Goal: Transaction & Acquisition: Purchase product/service

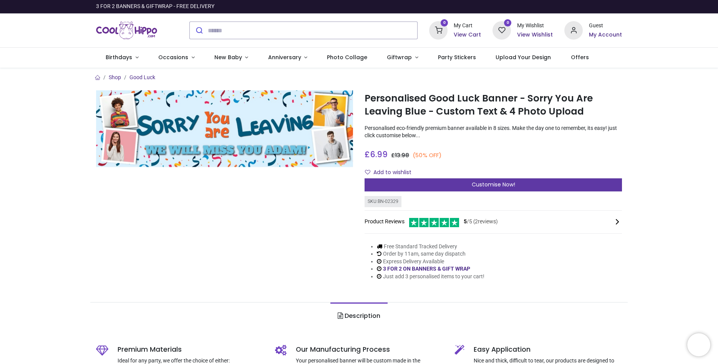
click at [486, 180] on div "Customise Now!" at bounding box center [493, 184] width 257 height 13
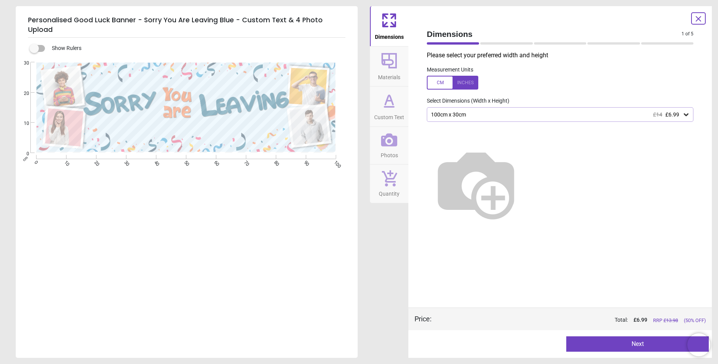
click at [465, 80] on div at bounding box center [452, 83] width 51 height 14
click at [687, 112] on icon at bounding box center [686, 115] width 8 height 8
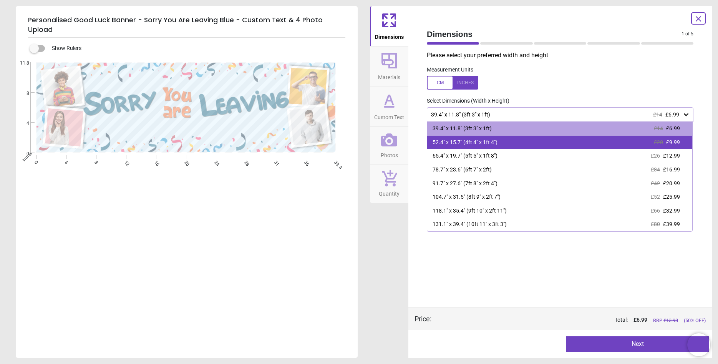
click at [679, 143] on span "£9.99" at bounding box center [673, 142] width 14 height 6
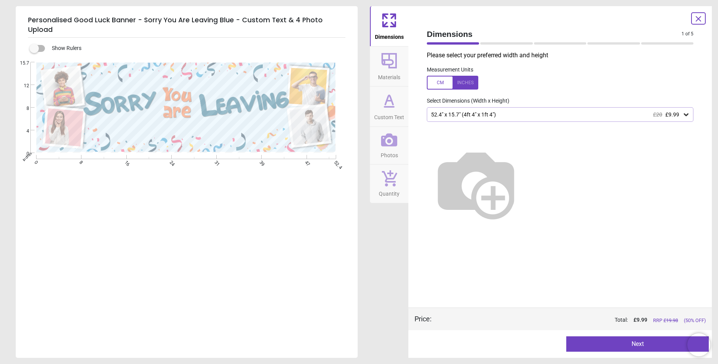
click at [395, 71] on span "Materials" at bounding box center [389, 76] width 22 height 12
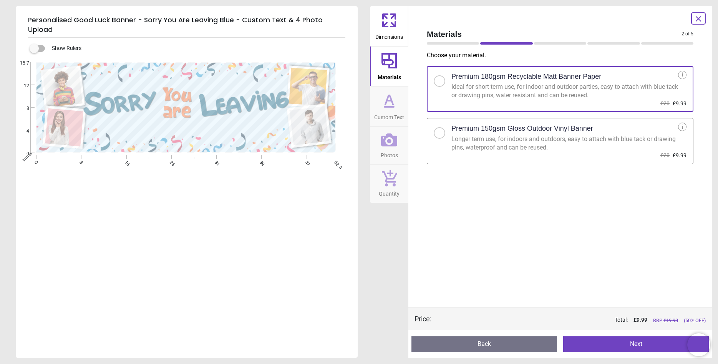
click at [441, 130] on div at bounding box center [440, 133] width 12 height 12
click at [635, 343] on button "Next" at bounding box center [636, 343] width 146 height 15
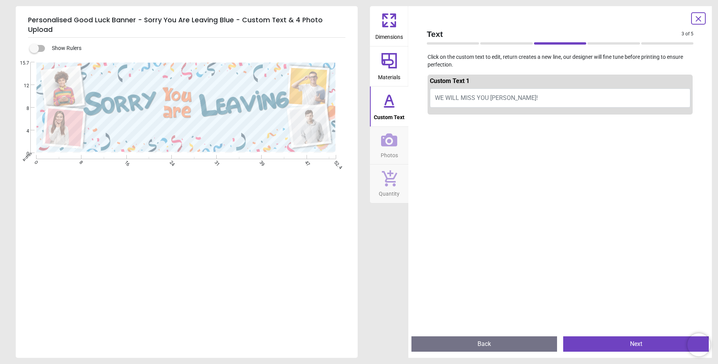
click at [517, 94] on button "WE WILL MISS YOU ADAM!" at bounding box center [560, 97] width 260 height 19
click at [510, 97] on button "WE WILL MISS YOU ADAM!" at bounding box center [560, 97] width 260 height 19
click at [462, 96] on span "WE WILL MISS YOU ADAM!" at bounding box center [486, 97] width 103 height 7
type textarea "**********"
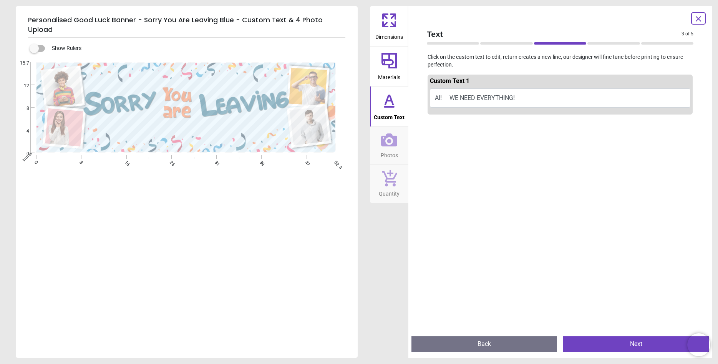
click at [177, 127] on textarea "**********" at bounding box center [187, 132] width 196 height 11
click at [390, 146] on icon at bounding box center [389, 139] width 16 height 13
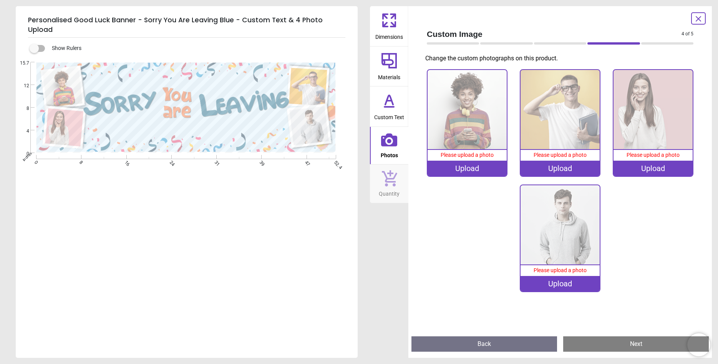
click at [63, 73] on image at bounding box center [63, 88] width 40 height 40
click at [661, 124] on img at bounding box center [653, 110] width 80 height 80
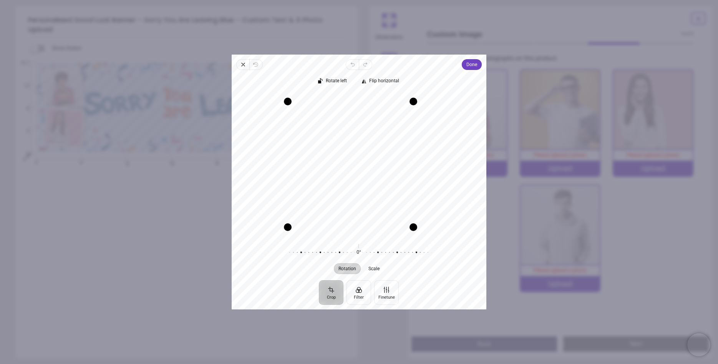
drag, startPoint x: 430, startPoint y: 172, endPoint x: 413, endPoint y: 172, distance: 16.9
click at [413, 172] on div "Drag edge r" at bounding box center [413, 164] width 8 height 126
drag, startPoint x: 348, startPoint y: 227, endPoint x: 355, endPoint y: 183, distance: 44.7
click at [355, 183] on div "Drag edge b" at bounding box center [350, 183] width 81 height 8
drag, startPoint x: 391, startPoint y: 102, endPoint x: 385, endPoint y: 104, distance: 6.8
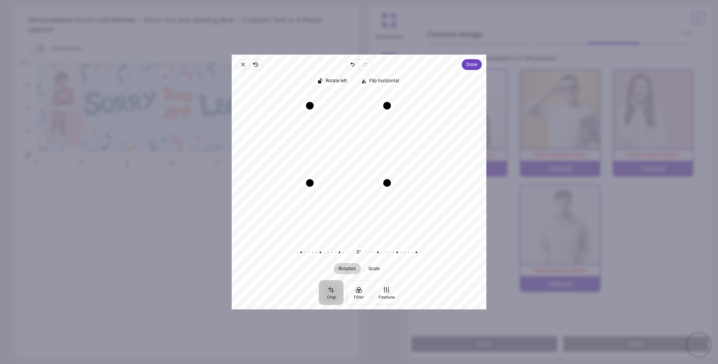
click at [385, 104] on div "Drag corner tr" at bounding box center [387, 106] width 8 height 8
click at [471, 63] on span "Done" at bounding box center [471, 64] width 11 height 9
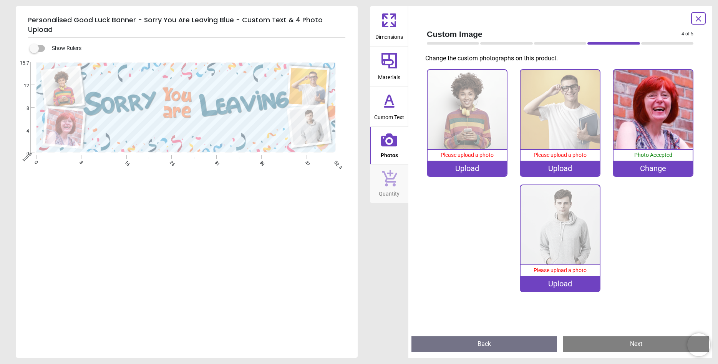
click at [67, 82] on image at bounding box center [63, 88] width 40 height 40
click at [301, 74] on image at bounding box center [308, 87] width 38 height 38
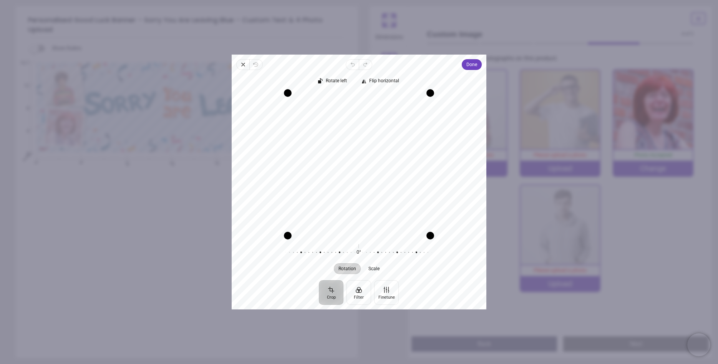
click at [364, 230] on div "Recenter" at bounding box center [359, 164] width 242 height 143
drag, startPoint x: 360, startPoint y: 236, endPoint x: 360, endPoint y: 247, distance: 11.5
click at [360, 247] on div "Rotate left Flip horizontal Recenter Rotation Scale 0° Reset" at bounding box center [359, 175] width 255 height 210
click at [360, 247] on div at bounding box center [354, 253] width 147 height 22
drag, startPoint x: 360, startPoint y: 94, endPoint x: 368, endPoint y: 57, distance: 37.2
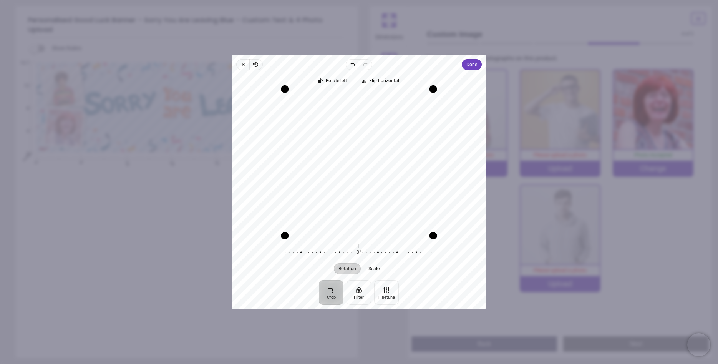
click at [368, 57] on div "Close Revert Undo Redo Done Crop Filter Finetune Rotate left Flip horizontal Re…" at bounding box center [359, 182] width 255 height 255
click at [371, 66] on div "Close Revert Undo Redo Done Crop Filter Finetune Rotate left Flip horizontal Re…" at bounding box center [359, 182] width 255 height 255
click at [243, 63] on icon "button" at bounding box center [243, 64] width 6 height 6
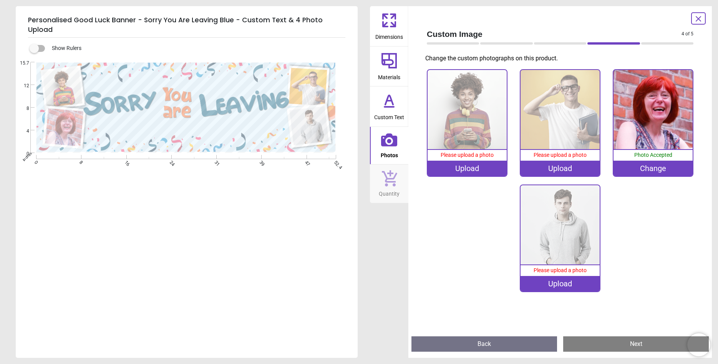
click at [312, 69] on image at bounding box center [308, 87] width 38 height 38
click at [309, 83] on image at bounding box center [308, 87] width 38 height 38
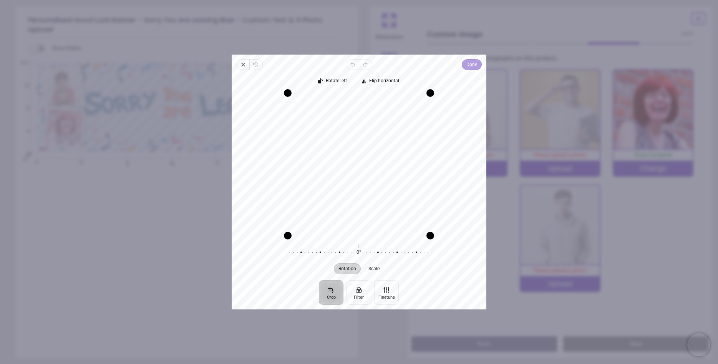
click at [481, 66] on button "Done" at bounding box center [472, 64] width 20 height 11
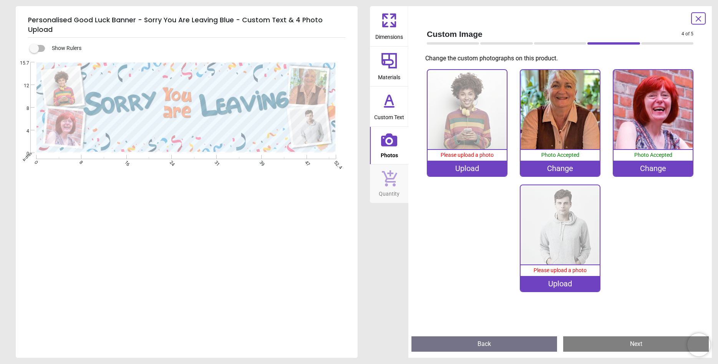
click at [545, 167] on div "Change" at bounding box center [560, 168] width 80 height 15
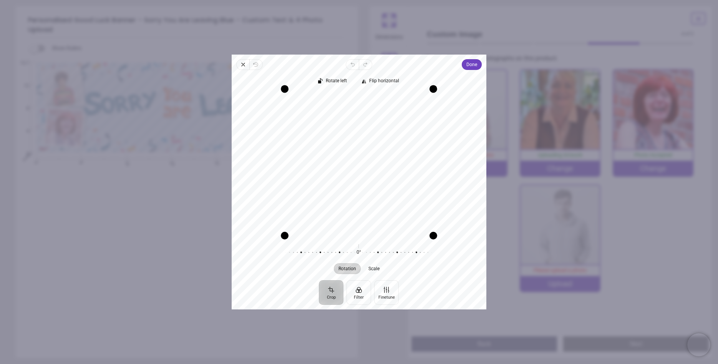
drag, startPoint x: 346, startPoint y: 94, endPoint x: 352, endPoint y: 54, distance: 40.9
click at [365, 165] on div "× Trustpilot Product Reviews 5 /5 ( 2 reviews) Julie Williams Nice and bright b…" at bounding box center [493, 192] width 257 height 55
drag, startPoint x: 429, startPoint y: 91, endPoint x: 433, endPoint y: 64, distance: 27.2
click at [433, 64] on div "Close Revert Undo Redo Done Crop Filter Finetune Rotate left Flip horizontal Re…" at bounding box center [359, 182] width 255 height 255
drag, startPoint x: 358, startPoint y: 234, endPoint x: 367, endPoint y: 237, distance: 9.4
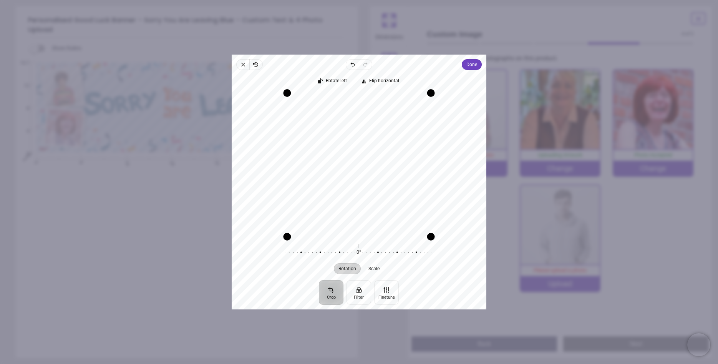
click at [367, 237] on div "Drag edge b" at bounding box center [359, 237] width 144 height 8
click at [472, 65] on span "Done" at bounding box center [471, 64] width 11 height 9
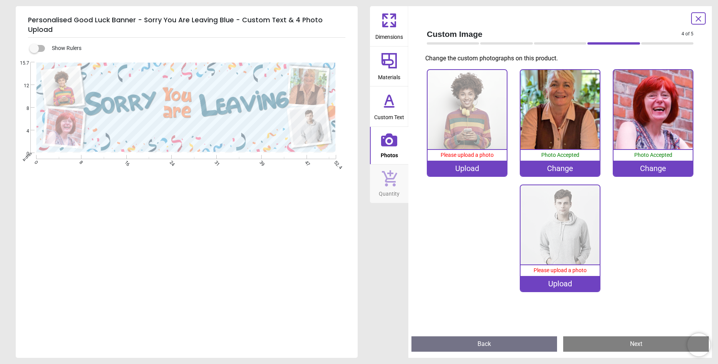
click at [307, 79] on image at bounding box center [308, 87] width 38 height 38
click at [316, 78] on image at bounding box center [308, 87] width 38 height 38
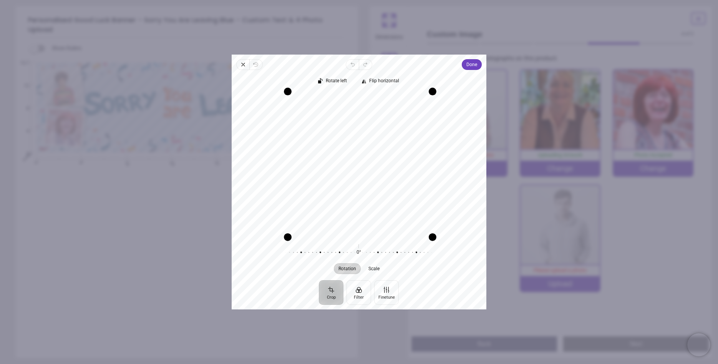
drag, startPoint x: 429, startPoint y: 162, endPoint x: 441, endPoint y: 149, distance: 17.8
click at [441, 149] on div "Recenter" at bounding box center [359, 164] width 242 height 143
click at [473, 61] on span "Done" at bounding box center [471, 64] width 11 height 9
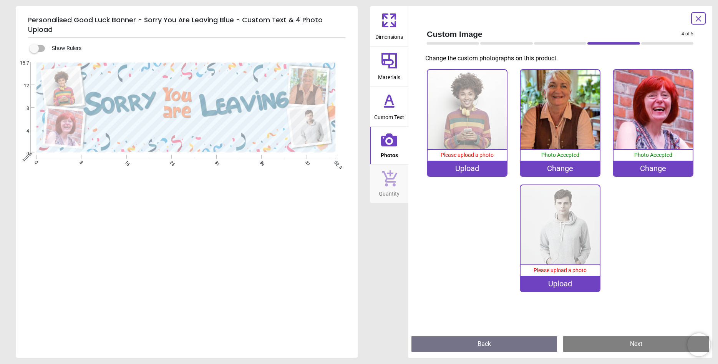
scroll to position [1, 0]
click at [314, 121] on image at bounding box center [309, 125] width 39 height 39
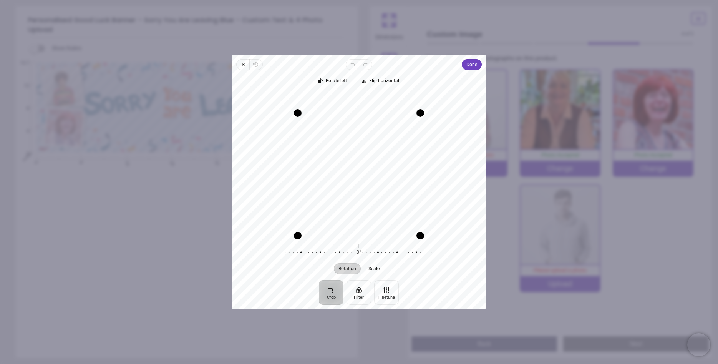
drag, startPoint x: 366, startPoint y: 93, endPoint x: 366, endPoint y: 113, distance: 20.0
click at [366, 113] on div "Drag edge t" at bounding box center [359, 113] width 123 height 8
click at [471, 62] on span "Done" at bounding box center [471, 64] width 11 height 9
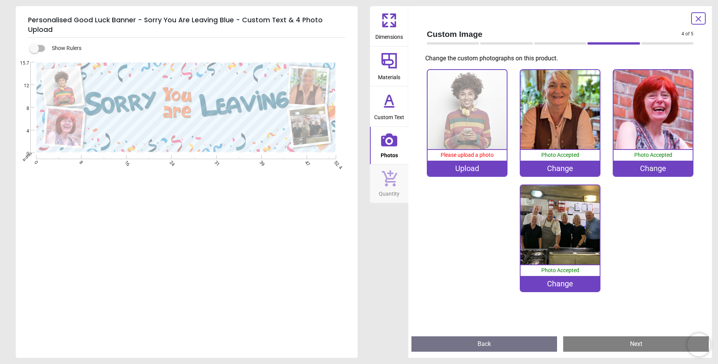
click at [71, 76] on image at bounding box center [63, 88] width 40 height 40
click at [555, 214] on img at bounding box center [560, 225] width 80 height 80
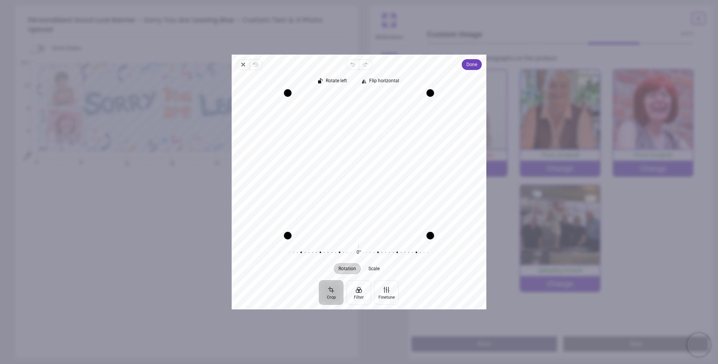
click at [502, 205] on div "0% Please upload a photo Upload 100% Photo Accepted Change 100% Photo Accepted …" at bounding box center [560, 184] width 279 height 230
click at [483, 61] on div "Close Revert Undo Redo Done Crop Filter Finetune Rotate left Flip horizontal Re…" at bounding box center [359, 182] width 255 height 255
click at [482, 61] on div "Close Revert Undo Redo Done Crop Filter Finetune Rotate left Flip horizontal Re…" at bounding box center [359, 182] width 255 height 255
click at [466, 63] on button "Done" at bounding box center [472, 64] width 20 height 11
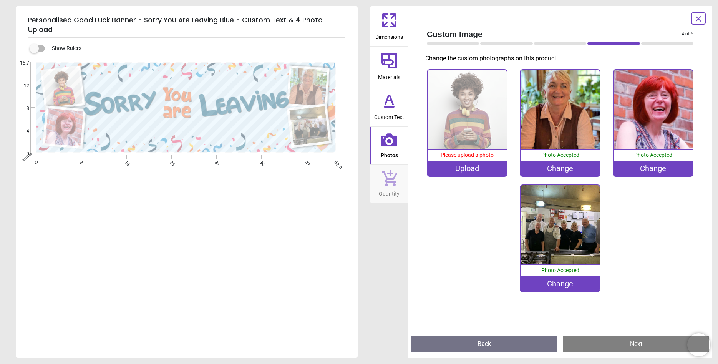
click at [390, 104] on icon at bounding box center [389, 100] width 18 height 18
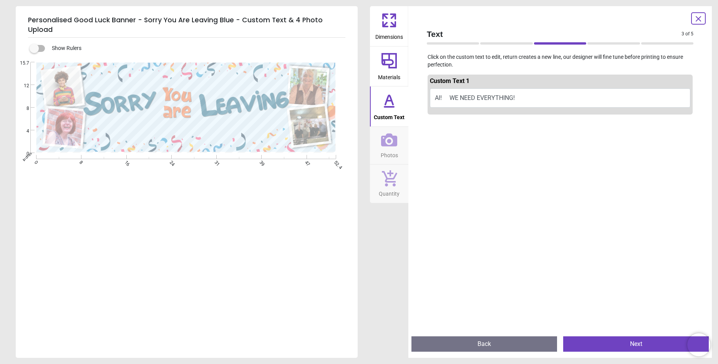
click at [284, 119] on div ".cls-1 { filter: url(#drop-shadow-2); } .cls-1, .cls-2, .cls-3, .cls-4 { fill: …" at bounding box center [186, 107] width 340 height 91
click at [520, 96] on button "Al! WE NEED EVERYTHING!" at bounding box center [560, 97] width 260 height 19
click at [517, 97] on button "Al! WE NEED EVERYTHING!" at bounding box center [560, 97] width 260 height 19
click at [464, 95] on button "Al! WE NEED EVERYTHING!" at bounding box center [560, 97] width 260 height 19
click at [391, 113] on span "Custom Text" at bounding box center [389, 116] width 31 height 12
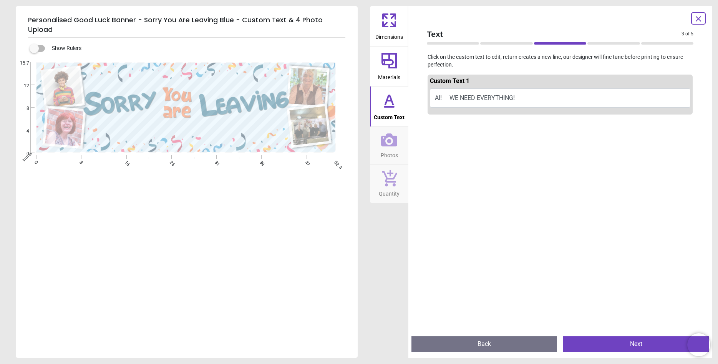
click at [479, 100] on button "Al! WE NEED EVERYTHING!" at bounding box center [560, 97] width 260 height 19
click at [452, 96] on button "Al! WE NEED EVERYTHING!" at bounding box center [560, 97] width 260 height 19
click at [127, 120] on div ".cls-1 { filter: url(#drop-shadow-2); } .cls-1, .cls-2, .cls-3, .cls-4 { fill: …" at bounding box center [186, 107] width 340 height 91
click at [127, 124] on div ".cls-1 { filter: url(#drop-shadow-2); } .cls-1, .cls-2, .cls-3, .cls-4 { fill: …" at bounding box center [186, 107] width 340 height 91
click at [129, 123] on div ".cls-1 { filter: url(#drop-shadow-2); } .cls-1, .cls-2, .cls-3, .cls-4 { fill: …" at bounding box center [186, 107] width 340 height 91
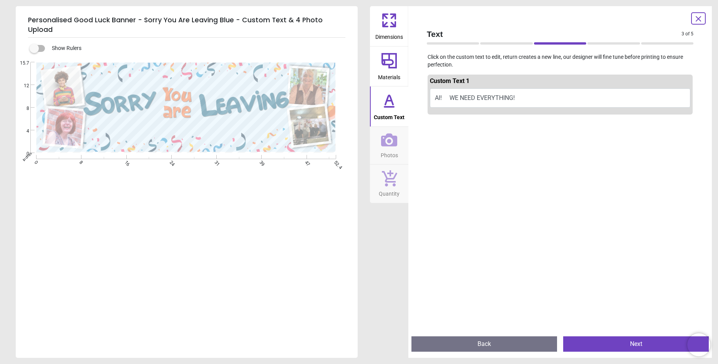
click at [127, 121] on div ".cls-1 { filter: url(#drop-shadow-2); } .cls-1, .cls-2, .cls-3, .cls-4 { fill: …" at bounding box center [186, 107] width 340 height 91
click at [128, 121] on div ".cls-1 { filter: url(#drop-shadow-2); } .cls-1, .cls-2, .cls-3, .cls-4 { fill: …" at bounding box center [186, 107] width 340 height 91
click at [455, 97] on button "Al! WE NEED EVERYTHING!" at bounding box center [560, 97] width 260 height 19
click at [444, 96] on button "Al! WE NEED EVERYTHING!" at bounding box center [560, 97] width 260 height 19
click at [449, 95] on button "Al! WE NEED EVERYTHING!" at bounding box center [560, 97] width 260 height 19
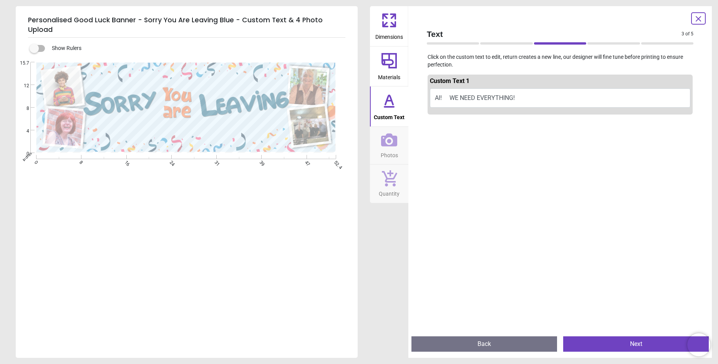
click at [393, 108] on icon at bounding box center [389, 100] width 18 height 18
click at [317, 113] on image at bounding box center [309, 125] width 39 height 39
click at [384, 144] on icon at bounding box center [389, 139] width 16 height 13
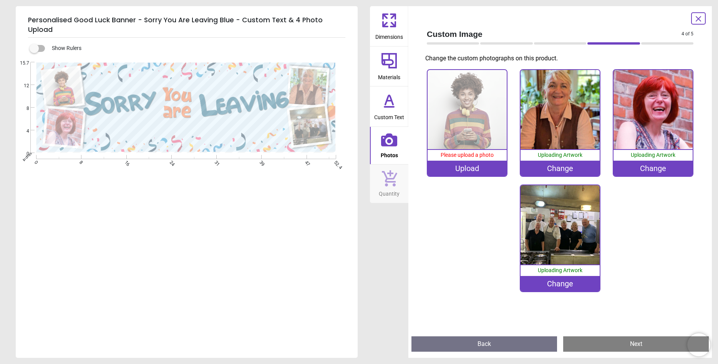
click at [315, 116] on image at bounding box center [309, 125] width 39 height 39
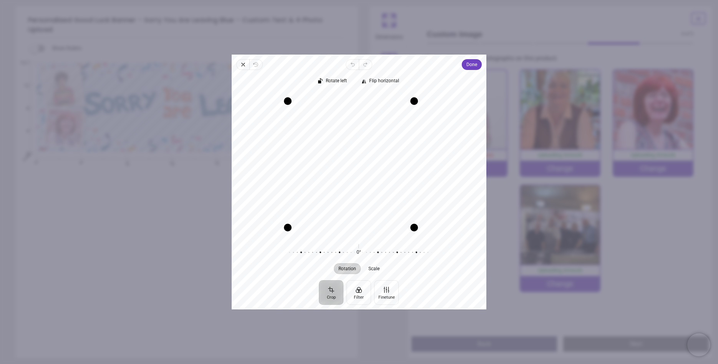
drag, startPoint x: 431, startPoint y: 176, endPoint x: 414, endPoint y: 176, distance: 16.2
click at [414, 176] on div "Drag edge r" at bounding box center [414, 164] width 8 height 126
click at [474, 62] on span "Done" at bounding box center [471, 64] width 11 height 9
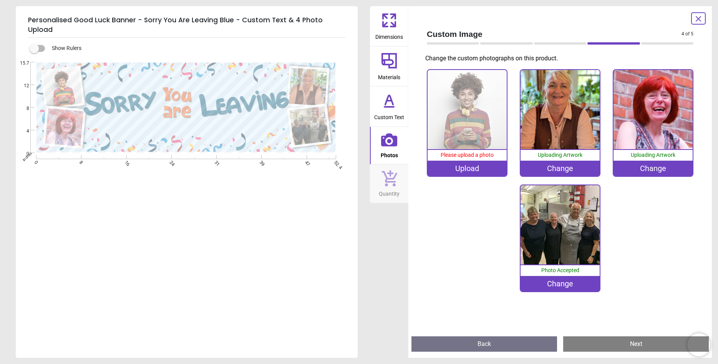
scroll to position [1, 0]
click at [467, 166] on div "Upload" at bounding box center [468, 168] width 80 height 15
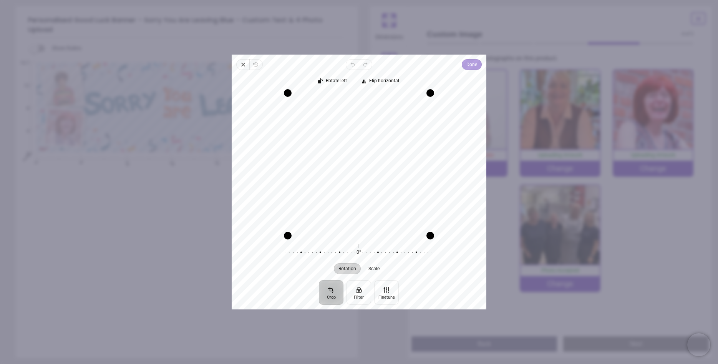
click at [471, 61] on span "Done" at bounding box center [471, 64] width 11 height 9
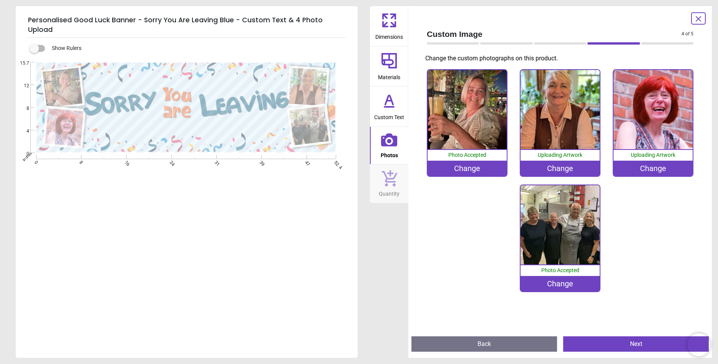
click at [471, 164] on div "Change" at bounding box center [468, 168] width 80 height 15
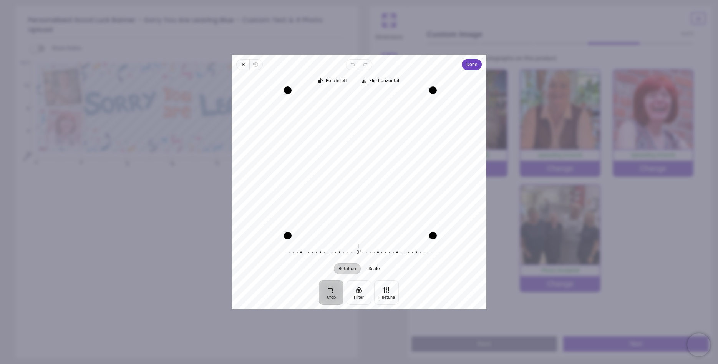
drag, startPoint x: 431, startPoint y: 93, endPoint x: 431, endPoint y: 63, distance: 29.2
click at [431, 63] on div "Close Revert Undo Redo Done Crop Filter Finetune Rotate left Flip horizontal Re…" at bounding box center [359, 182] width 255 height 255
click at [244, 63] on icon "button" at bounding box center [243, 64] width 6 height 6
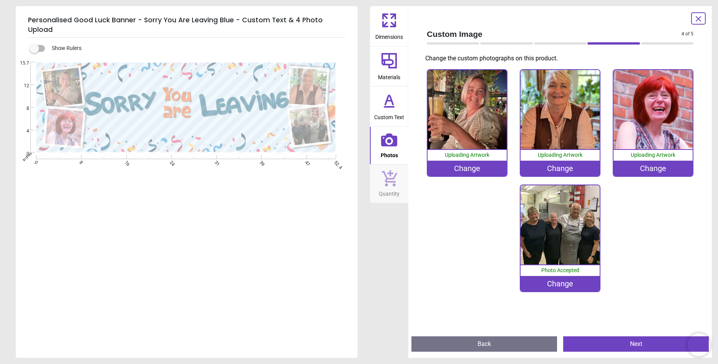
click at [70, 78] on image at bounding box center [63, 88] width 40 height 40
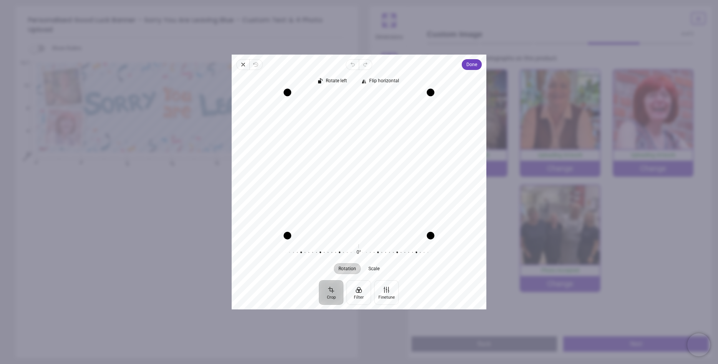
click at [368, 91] on div "Drag edge t" at bounding box center [358, 93] width 143 height 8
drag, startPoint x: 361, startPoint y: 235, endPoint x: 370, endPoint y: 256, distance: 22.5
click at [370, 256] on div "Rotate left Flip horizontal Recenter Rotation Scale 0° Reset" at bounding box center [359, 175] width 255 height 210
drag, startPoint x: 431, startPoint y: 92, endPoint x: 420, endPoint y: 104, distance: 16.3
click at [420, 104] on div "Drag corner tr" at bounding box center [420, 104] width 8 height 8
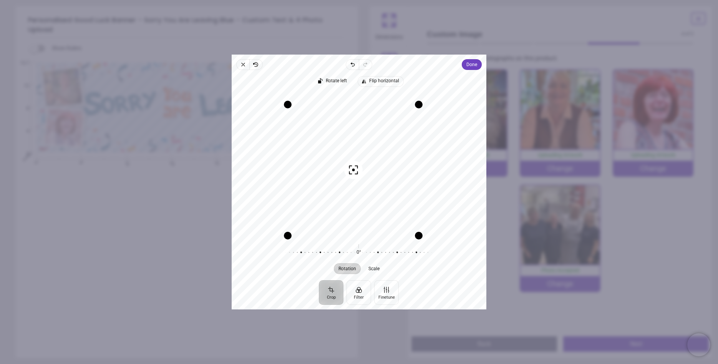
click at [389, 78] on span "Flip horizontal" at bounding box center [384, 80] width 30 height 5
click at [332, 79] on span "Rotate left" at bounding box center [336, 80] width 21 height 5
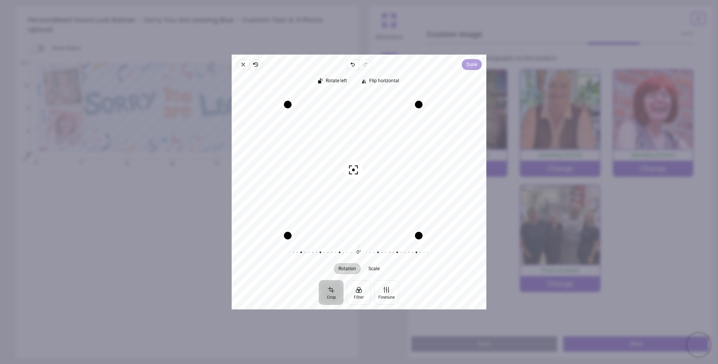
click at [471, 61] on span "Done" at bounding box center [471, 64] width 11 height 9
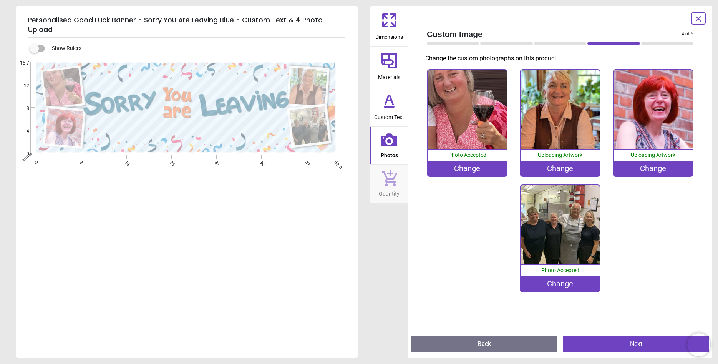
click at [466, 167] on div "Change" at bounding box center [468, 168] width 80 height 15
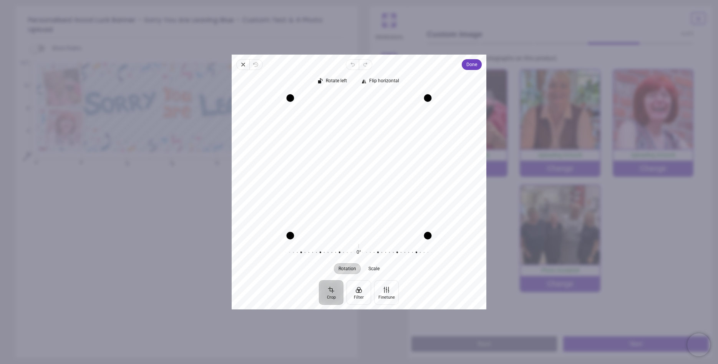
drag, startPoint x: 353, startPoint y: 95, endPoint x: 358, endPoint y: 100, distance: 6.5
click at [358, 100] on div "Drag edge t" at bounding box center [359, 98] width 138 height 8
click at [376, 268] on span "Scale" at bounding box center [373, 268] width 11 height 5
drag, startPoint x: 379, startPoint y: 184, endPoint x: 296, endPoint y: 230, distance: 94.2
click at [296, 230] on div "Recenter" at bounding box center [359, 164] width 242 height 143
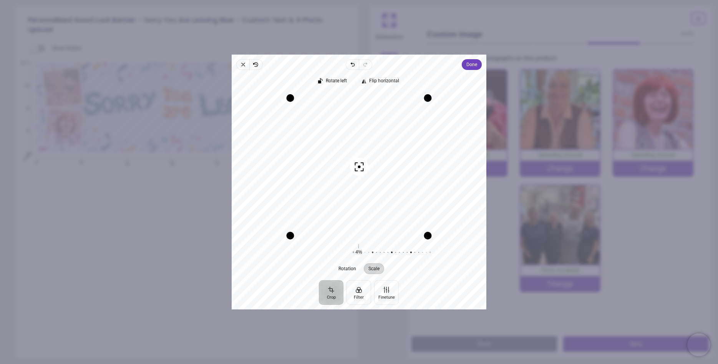
drag, startPoint x: 374, startPoint y: 125, endPoint x: 335, endPoint y: 143, distance: 43.0
click at [335, 143] on div "Recenter" at bounding box center [359, 164] width 242 height 143
drag, startPoint x: 429, startPoint y: 237, endPoint x: 429, endPoint y: 288, distance: 51.5
click at [429, 288] on div "Close Revert Undo Redo Done Crop Filter Finetune Rotate left Flip horizontal Re…" at bounding box center [359, 182] width 255 height 255
drag, startPoint x: 290, startPoint y: 164, endPoint x: 275, endPoint y: 185, distance: 26.3
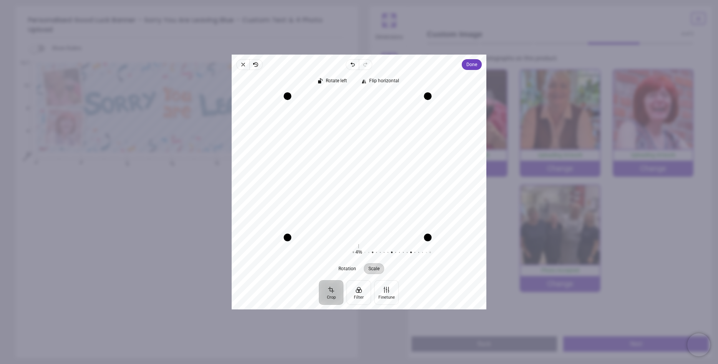
click at [275, 185] on div "Recenter" at bounding box center [359, 164] width 242 height 143
drag, startPoint x: 370, startPoint y: 235, endPoint x: 368, endPoint y: 288, distance: 53.0
click at [368, 288] on div "Close Revert Undo Redo Done Crop Filter Finetune Rotate left Flip horizontal Re…" at bounding box center [359, 182] width 255 height 255
click at [268, 194] on div "Recenter" at bounding box center [359, 164] width 242 height 143
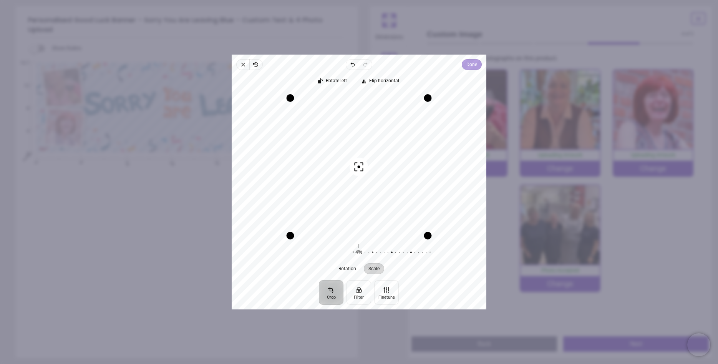
click at [473, 63] on span "Done" at bounding box center [471, 64] width 11 height 9
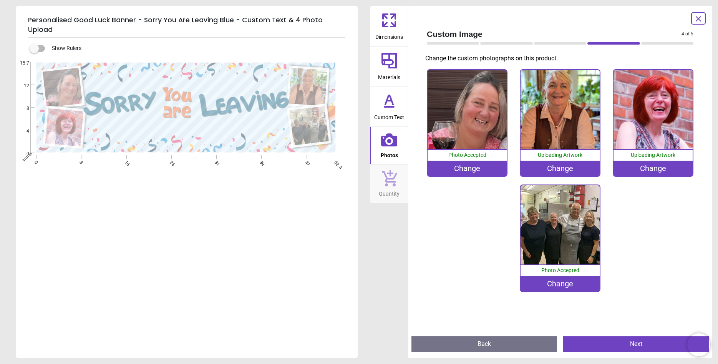
click at [399, 106] on button "Custom Text" at bounding box center [389, 106] width 38 height 40
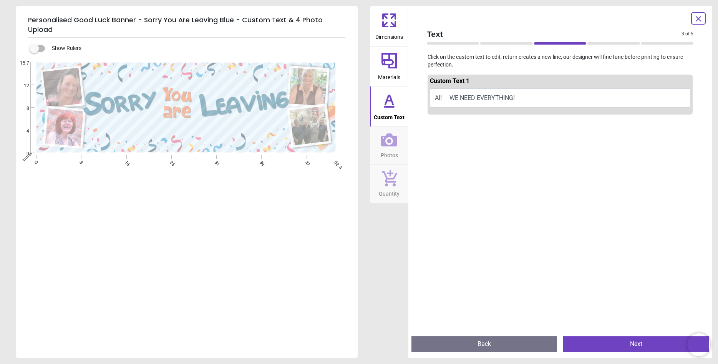
click at [449, 97] on button "Al! WE NEED EVERYTHING!" at bounding box center [560, 97] width 260 height 19
click at [477, 96] on button "Al! WE NEED EVERYTHING!" at bounding box center [560, 97] width 260 height 19
click at [507, 94] on button "Al! WE NEED EVERYTHING!" at bounding box center [560, 97] width 260 height 19
click at [544, 99] on button "Al! WE NEED EVERYTHING!" at bounding box center [560, 97] width 260 height 19
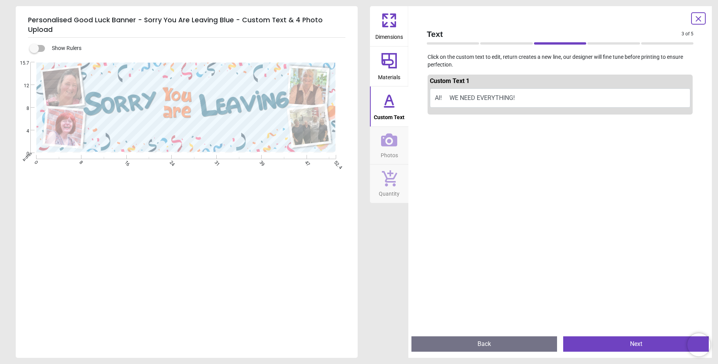
click at [544, 99] on button "Al! WE NEED EVERYTHING!" at bounding box center [560, 97] width 260 height 19
type textarea "**********"
drag, startPoint x: 130, startPoint y: 119, endPoint x: 123, endPoint y: 121, distance: 6.6
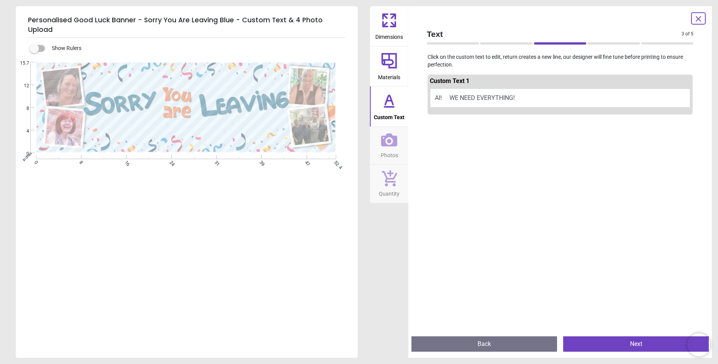
click at [130, 119] on div ".cls-1 { filter: url(#drop-shadow-2); } .cls-1, .cls-2, .cls-3, .cls-4 { fill: …" at bounding box center [186, 107] width 340 height 91
click at [119, 122] on div ".cls-1 { filter: url(#drop-shadow-2); } .cls-1, .cls-2, .cls-3, .cls-4 { fill: …" at bounding box center [186, 107] width 340 height 91
drag, startPoint x: 138, startPoint y: 124, endPoint x: 126, endPoint y: 122, distance: 11.7
click at [126, 122] on div ".cls-1 { filter: url(#drop-shadow-2); } .cls-1, .cls-2, .cls-3, .cls-4 { fill: …" at bounding box center [186, 107] width 340 height 91
click at [103, 120] on div ".cls-1 { filter: url(#drop-shadow-2); } .cls-1, .cls-2, .cls-3, .cls-4 { fill: …" at bounding box center [186, 107] width 340 height 91
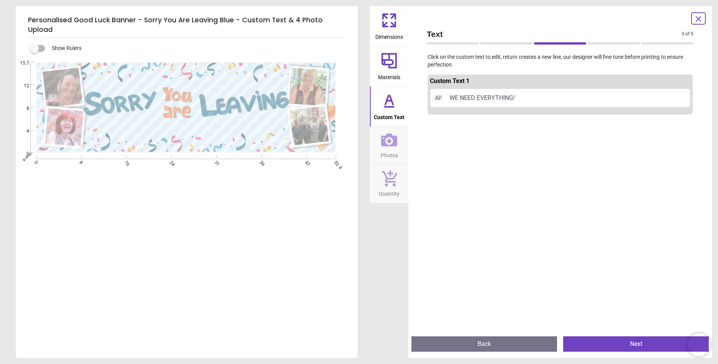
click at [128, 123] on div ".cls-1 { filter: url(#drop-shadow-2); } .cls-1, .cls-2, .cls-3, .cls-4 { fill: …" at bounding box center [186, 107] width 340 height 91
click at [389, 149] on span "Photos" at bounding box center [389, 154] width 17 height 12
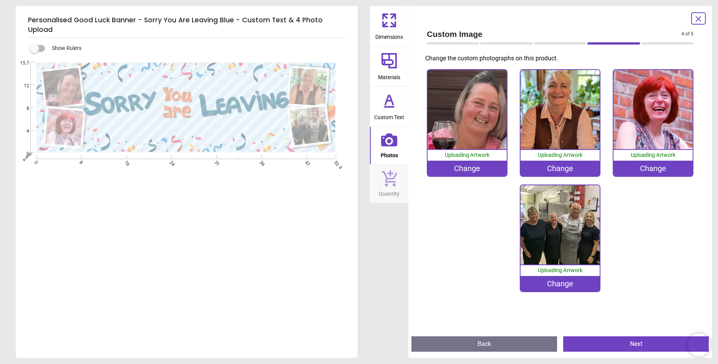
click at [391, 187] on span "Quantity" at bounding box center [389, 192] width 21 height 12
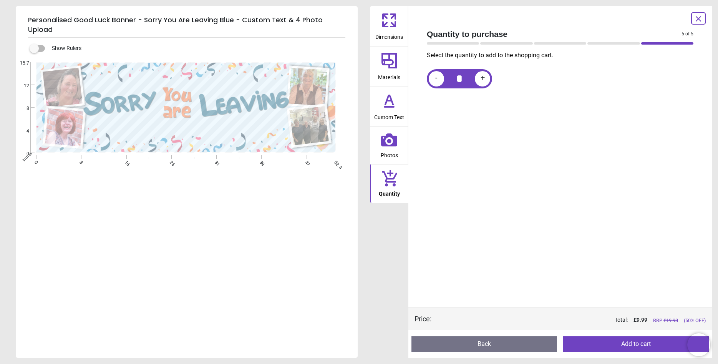
scroll to position [1, 0]
click at [386, 108] on icon at bounding box center [389, 100] width 18 height 18
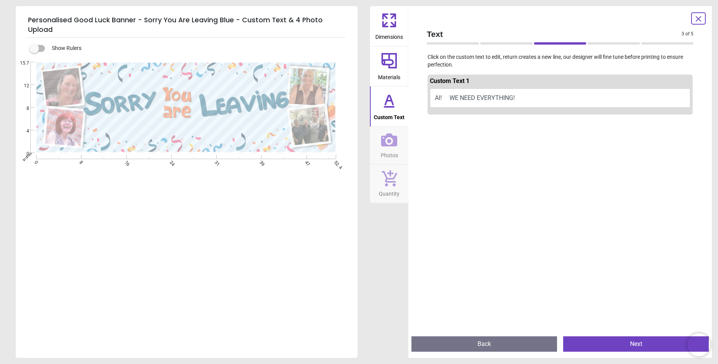
click at [446, 98] on button "Al! WE NEED EVERYTHING!" at bounding box center [560, 97] width 260 height 19
click at [459, 95] on button "Al! WE NEED EVERYTHING!" at bounding box center [560, 97] width 260 height 19
click at [549, 96] on button "Al! WE NEED EVERYTHING!" at bounding box center [560, 97] width 260 height 19
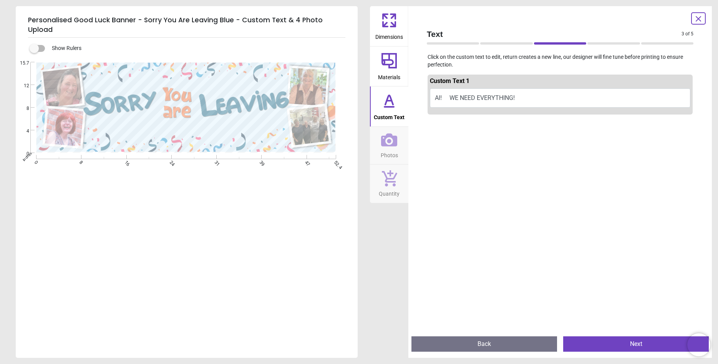
click at [551, 95] on button "Al! WE NEED EVERYTHING!" at bounding box center [560, 97] width 260 height 19
click at [511, 96] on button "Al! WE NEED EVERYTHING!" at bounding box center [560, 97] width 260 height 19
click at [448, 99] on button "Al! WE NEED EVERYTHING!" at bounding box center [560, 97] width 260 height 19
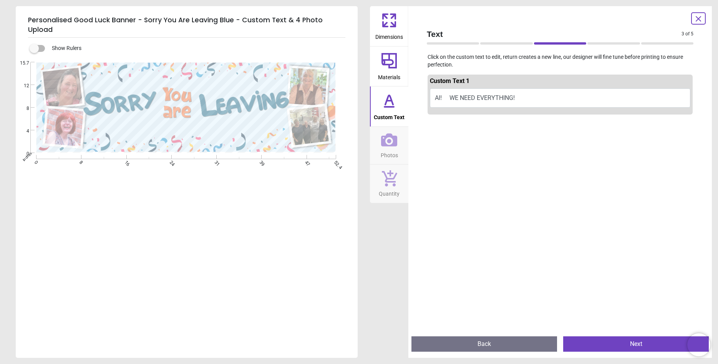
click at [448, 98] on button "Al! WE NEED EVERYTHING!" at bounding box center [560, 97] width 260 height 19
click at [227, 121] on div ".cls-1 { filter: url(#drop-shadow-2); } .cls-1, .cls-2, .cls-3, .cls-4 { fill: …" at bounding box center [186, 107] width 340 height 91
click at [195, 120] on div ".cls-1 { filter: url(#drop-shadow-2); } .cls-1, .cls-2, .cls-3, .cls-4 { fill: …" at bounding box center [186, 107] width 340 height 91
click at [181, 121] on div ".cls-1 { filter: url(#drop-shadow-2); } .cls-1, .cls-2, .cls-3, .cls-4 { fill: …" at bounding box center [186, 107] width 340 height 91
click at [195, 121] on div ".cls-1 { filter: url(#drop-shadow-2); } .cls-1, .cls-2, .cls-3, .cls-4 { fill: …" at bounding box center [186, 107] width 340 height 91
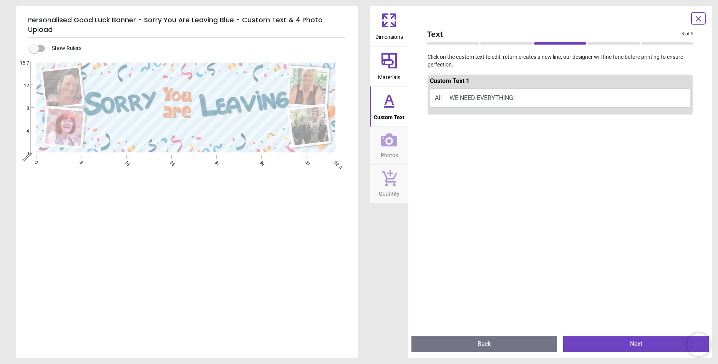
click at [204, 121] on div ".cls-1 { filter: url(#drop-shadow-2); } .cls-1, .cls-2, .cls-3, .cls-4 { fill: …" at bounding box center [186, 107] width 340 height 91
click at [460, 97] on button "Al! WE NEED EVERYTHING!" at bounding box center [560, 97] width 260 height 19
click at [444, 91] on button "Al! WE NEED EVERYTHING!" at bounding box center [560, 97] width 260 height 19
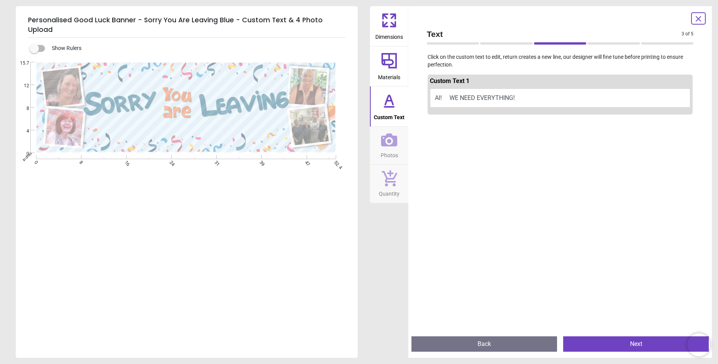
click at [444, 91] on button "Al! WE NEED EVERYTHING!" at bounding box center [560, 97] width 260 height 19
click at [384, 96] on icon at bounding box center [389, 100] width 18 height 18
click at [387, 99] on icon at bounding box center [389, 99] width 8 height 9
click at [268, 118] on div ".cls-1 { filter: url(#drop-shadow-2); } .cls-1, .cls-2, .cls-3, .cls-4 { fill: …" at bounding box center [186, 107] width 340 height 91
click at [282, 122] on div ".cls-1 { filter: url(#drop-shadow-2); } .cls-1, .cls-2, .cls-3, .cls-4 { fill: …" at bounding box center [186, 107] width 340 height 91
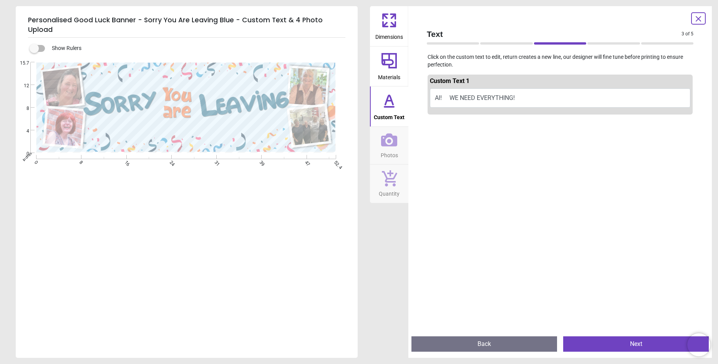
click at [124, 123] on div ".cls-1 { filter: url(#drop-shadow-2); } .cls-1, .cls-2, .cls-3, .cls-4 { fill: …" at bounding box center [186, 107] width 340 height 91
click at [447, 96] on button "Al! WE NEED EVERYTHING!" at bounding box center [560, 97] width 260 height 19
click at [446, 96] on button "Al! WE NEED EVERYTHING!" at bounding box center [560, 97] width 260 height 19
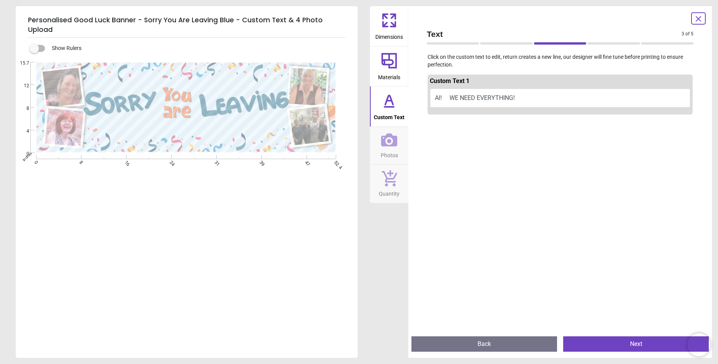
click at [397, 108] on icon at bounding box center [389, 100] width 18 height 18
click at [279, 119] on div ".cls-1 { filter: url(#drop-shadow-2); } .cls-1, .cls-2, .cls-3, .cls-4 { fill: …" at bounding box center [186, 107] width 340 height 91
click at [275, 121] on div ".cls-1 { filter: url(#drop-shadow-2); } .cls-1, .cls-2, .cls-3, .cls-4 { fill: …" at bounding box center [186, 107] width 340 height 91
click at [287, 126] on div ".cls-1 { filter: url(#drop-shadow-2); } .cls-1, .cls-2, .cls-3, .cls-4 { fill: …" at bounding box center [186, 107] width 340 height 91
click at [279, 130] on div ".cls-1 { filter: url(#drop-shadow-2); } .cls-1, .cls-2, .cls-3, .cls-4 { fill: …" at bounding box center [186, 107] width 340 height 91
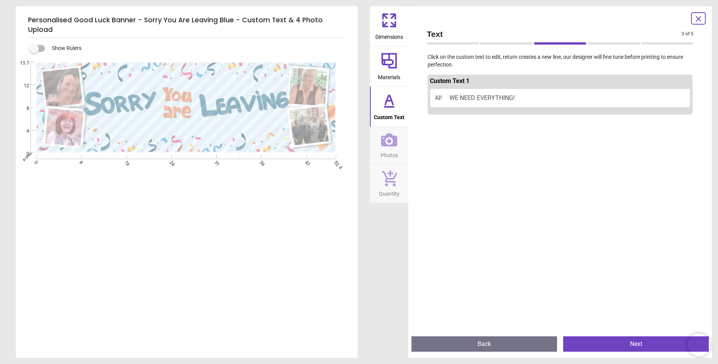
click at [268, 116] on div ".cls-1 { filter: url(#drop-shadow-2); } .cls-1, .cls-2, .cls-3, .cls-4 { fill: …" at bounding box center [186, 107] width 340 height 91
click at [391, 59] on icon at bounding box center [389, 60] width 18 height 18
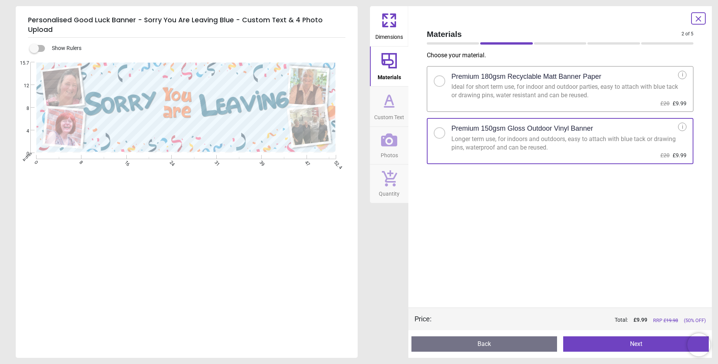
click at [388, 107] on icon at bounding box center [388, 107] width 9 height 0
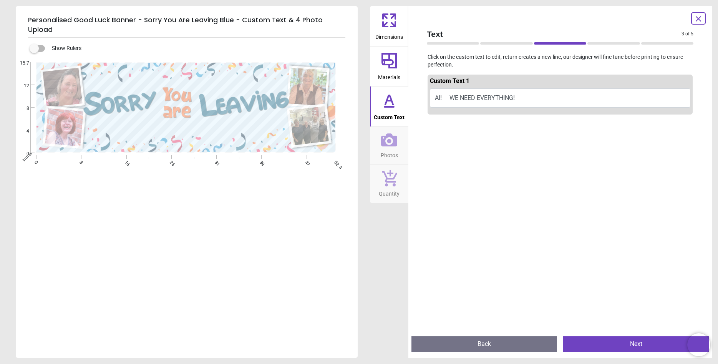
click at [270, 121] on div ".cls-1 { filter: url(#drop-shadow-2); } .cls-1, .cls-2, .cls-3, .cls-4 { fill: …" at bounding box center [186, 107] width 340 height 91
click at [537, 94] on button "Al! WE NEED EVERYTHING!" at bounding box center [560, 97] width 260 height 19
click at [519, 98] on button "Al! WE NEED EVERYTHING!" at bounding box center [560, 97] width 260 height 19
click at [504, 98] on button "Al! WE NEED EVERYTHING!" at bounding box center [560, 97] width 260 height 19
click at [524, 91] on button "Al! WE NEED EVERYTHING!" at bounding box center [560, 97] width 260 height 19
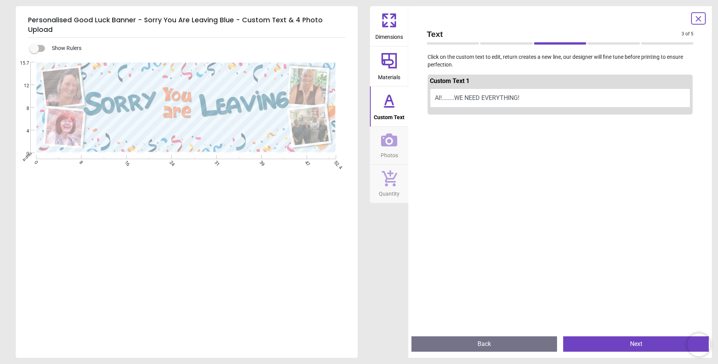
click at [108, 123] on div ".cls-1 { filter: url(#drop-shadow-2); } .cls-1, .cls-2, .cls-3, .cls-4 { fill: …" at bounding box center [186, 107] width 340 height 91
click at [106, 123] on div ".cls-1 { filter: url(#drop-shadow-2); } .cls-1, .cls-2, .cls-3, .cls-4 { fill: …" at bounding box center [186, 107] width 340 height 91
click at [113, 123] on div ".cls-1 { filter: url(#drop-shadow-2); } .cls-1, .cls-2, .cls-3, .cls-4 { fill: …" at bounding box center [186, 107] width 340 height 91
click at [267, 118] on div ".cls-1 { filter: url(#drop-shadow-2); } .cls-1, .cls-2, .cls-3, .cls-4 { fill: …" at bounding box center [186, 107] width 340 height 91
click at [276, 122] on div ".cls-1 { filter: url(#drop-shadow-2); } .cls-1, .cls-2, .cls-3, .cls-4 { fill: …" at bounding box center [186, 107] width 340 height 91
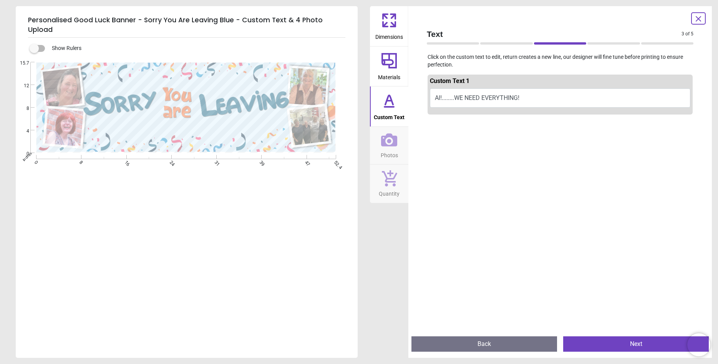
click at [281, 122] on div ".cls-1 { filter: url(#drop-shadow-2); } .cls-1, .cls-2, .cls-3, .cls-4 { fill: …" at bounding box center [186, 107] width 340 height 91
click at [454, 95] on button "Al!........WE NEED EVERYTHING!" at bounding box center [560, 97] width 260 height 19
click at [280, 120] on div ".cls-1 { filter: url(#drop-shadow-2); } .cls-1, .cls-2, .cls-3, .cls-4 { fill: …" at bounding box center [186, 107] width 340 height 91
click at [472, 95] on button "AL!........WE NEED EVERYTHING!" at bounding box center [560, 97] width 260 height 19
type textarea "**********"
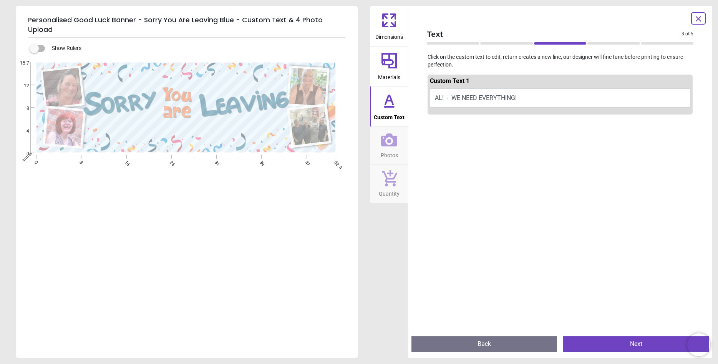
click at [637, 344] on button "Next" at bounding box center [636, 343] width 146 height 15
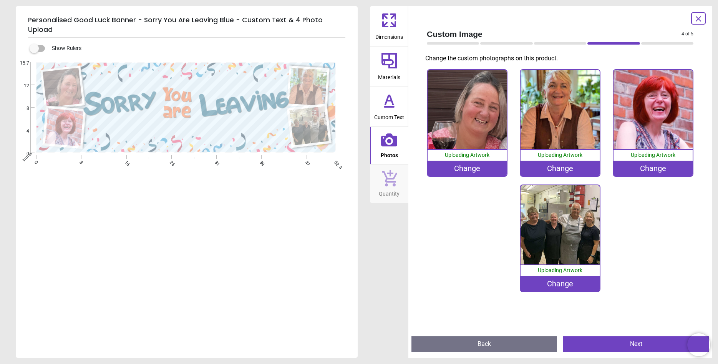
click at [637, 344] on button "Next" at bounding box center [636, 343] width 146 height 15
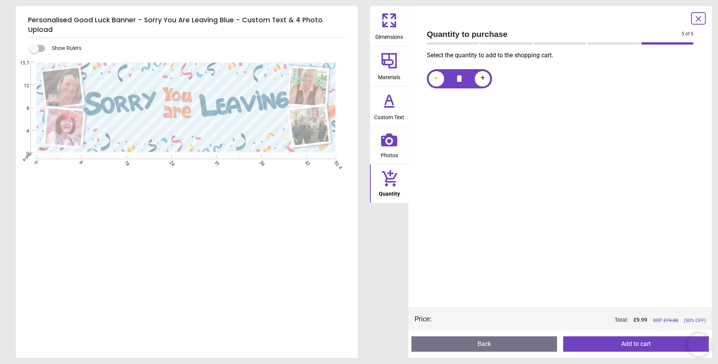
click at [636, 342] on button "Add to cart" at bounding box center [636, 343] width 146 height 15
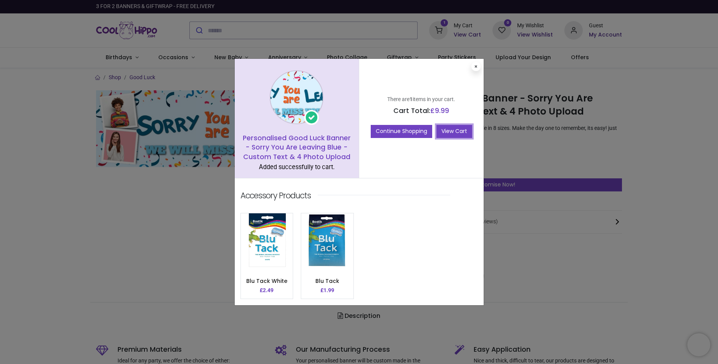
click at [457, 130] on link "View Cart" at bounding box center [454, 131] width 36 height 13
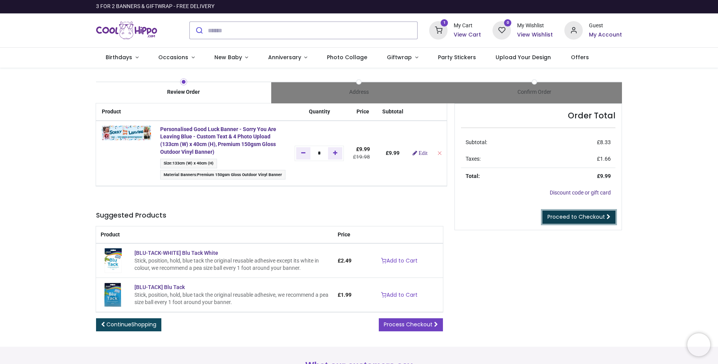
click at [587, 213] on link "Proceed to Checkout" at bounding box center [578, 216] width 73 height 13
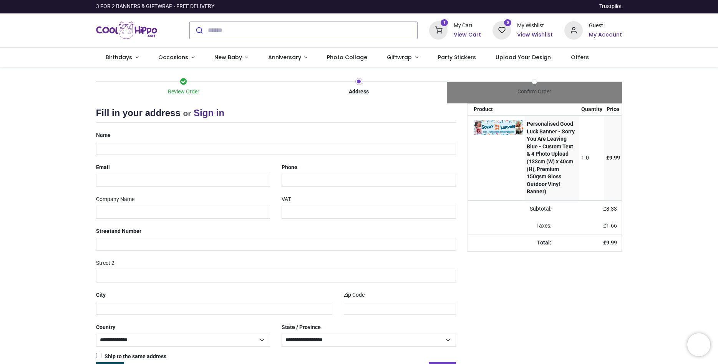
select select "***"
click at [132, 146] on input "text" at bounding box center [276, 148] width 360 height 13
type input "**********"
type input "*******"
type input "**********"
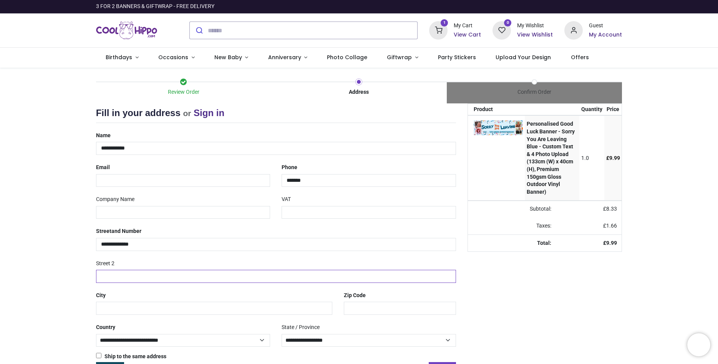
type input "*******"
type input "****"
type input "*******"
click at [123, 181] on input "email" at bounding box center [183, 180] width 174 height 13
type input "*"
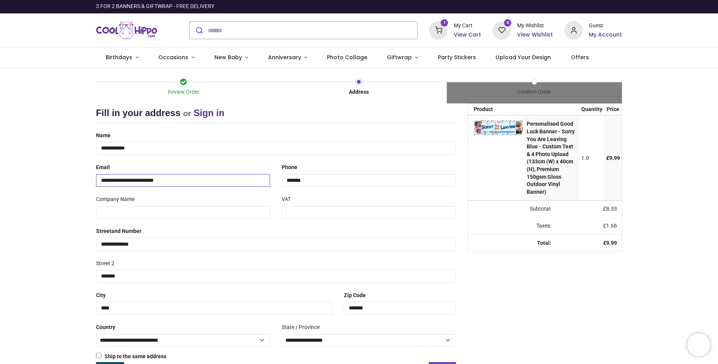
type input "**********"
click at [310, 179] on input "*******" at bounding box center [369, 180] width 174 height 13
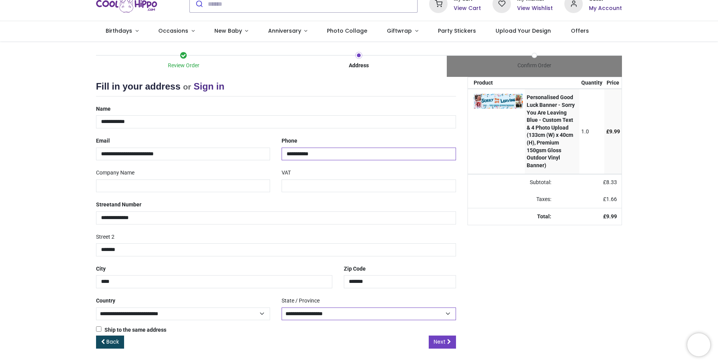
type input "**********"
click at [282, 307] on select "**********" at bounding box center [369, 313] width 174 height 13
select select "***"
click option "*****" at bounding box center [0, 0] width 0 height 0
click at [439, 340] on span "Next" at bounding box center [440, 342] width 12 height 8
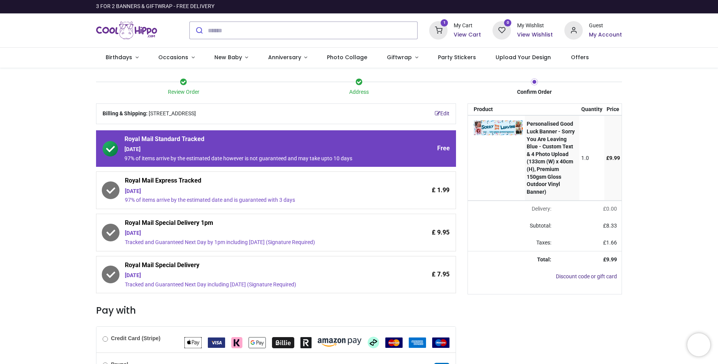
click at [114, 190] on icon at bounding box center [110, 189] width 15 height 15
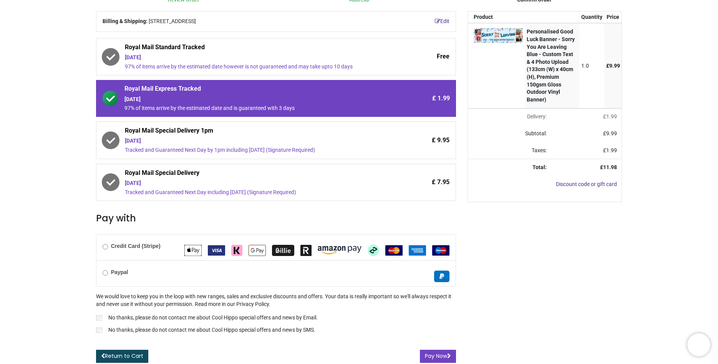
scroll to position [94, 0]
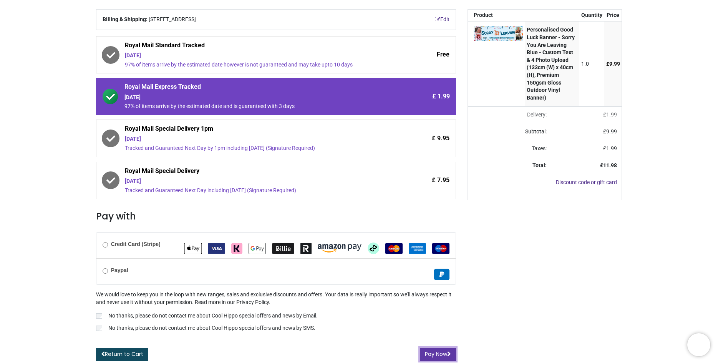
click at [428, 352] on button "Pay Now" at bounding box center [438, 354] width 36 height 13
